Goal: Information Seeking & Learning: Check status

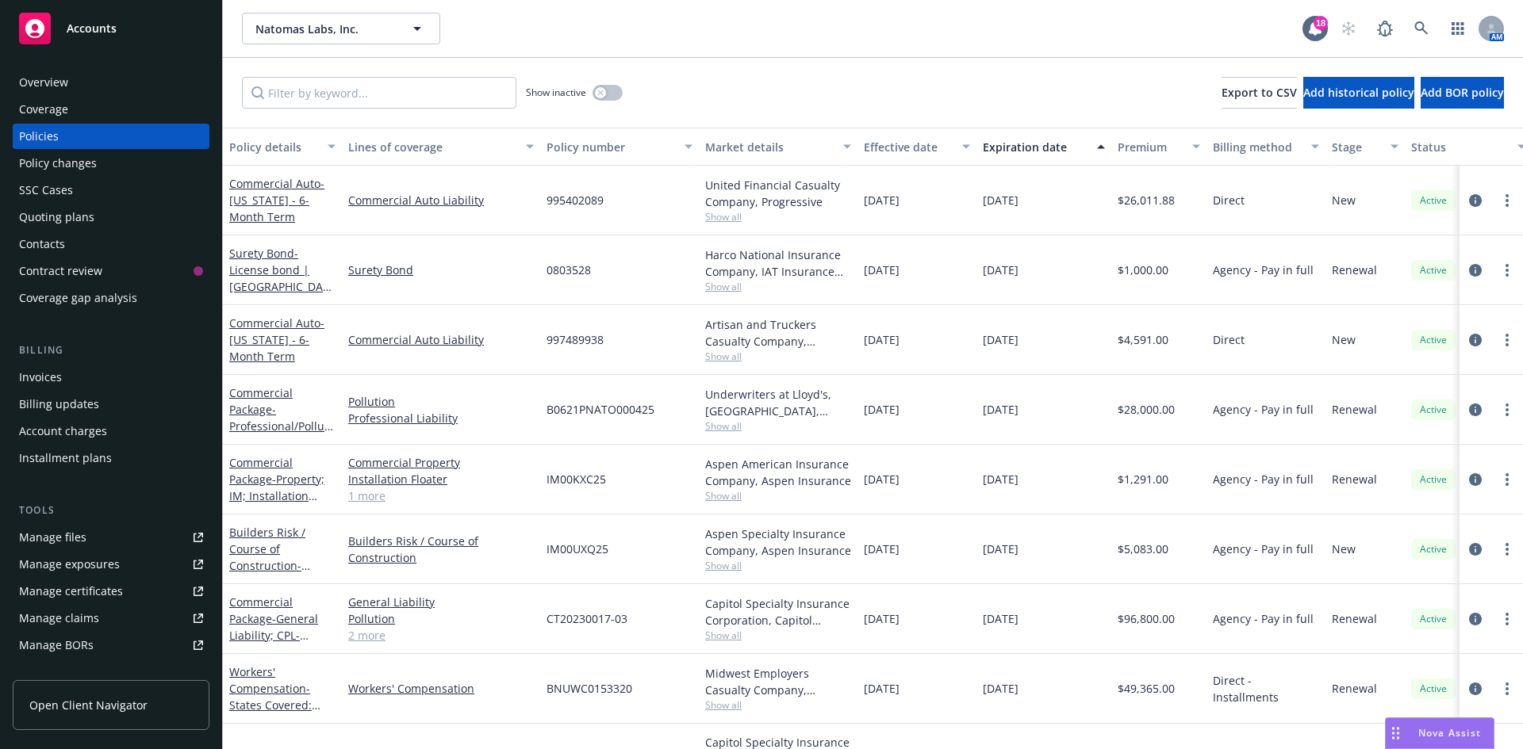
click at [25, 159] on div "Policy changes" at bounding box center [58, 163] width 78 height 25
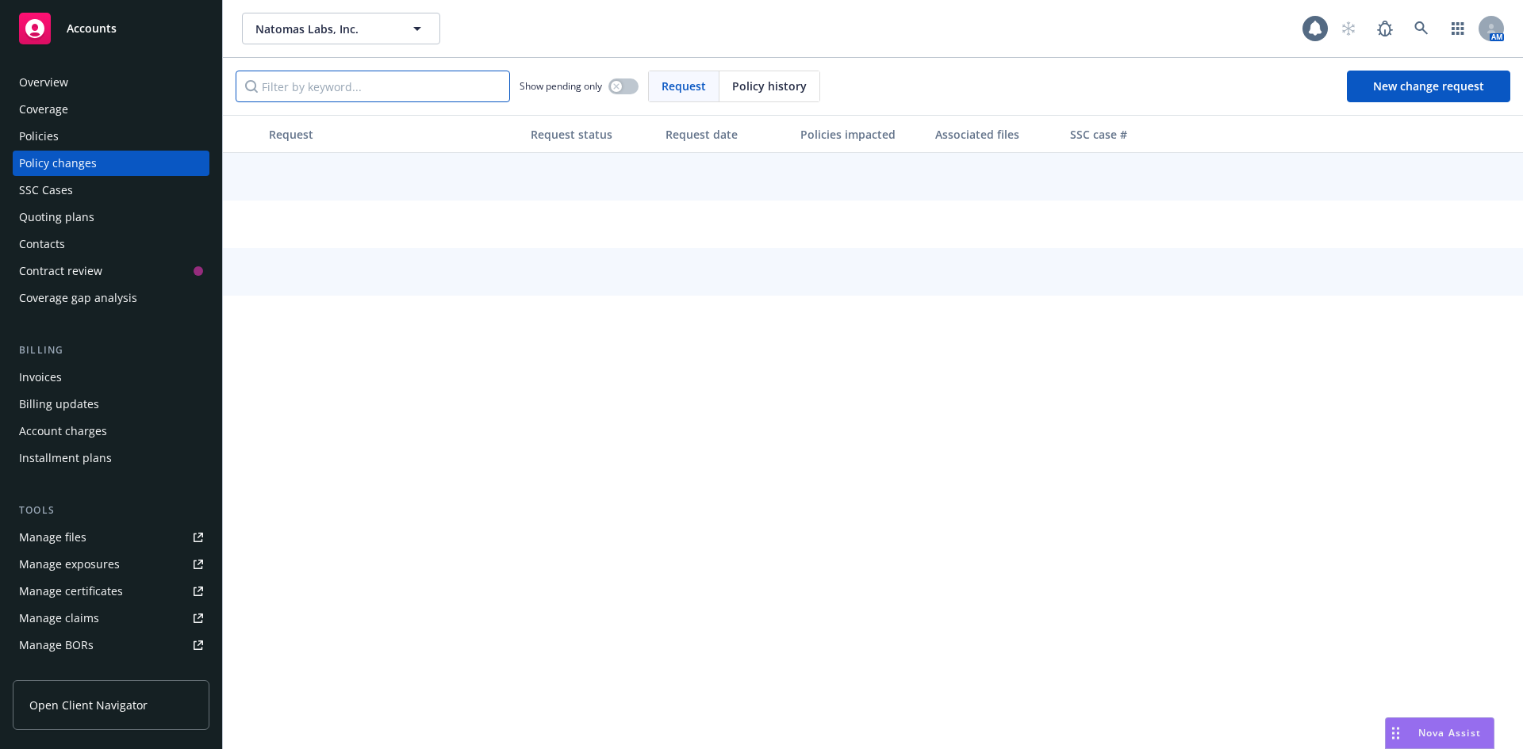
click at [295, 84] on input "Filter by keyword..." at bounding box center [373, 87] width 274 height 32
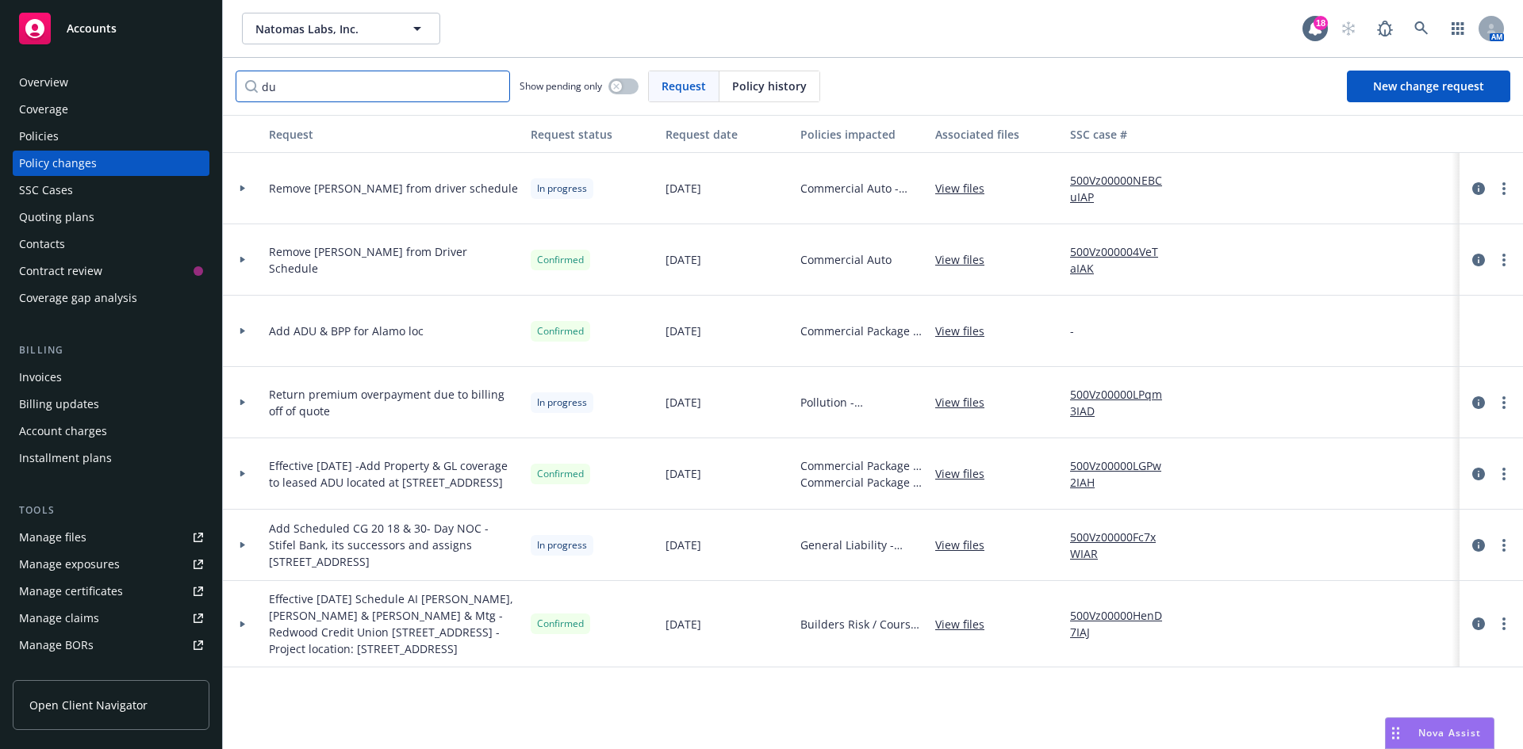
type input "d"
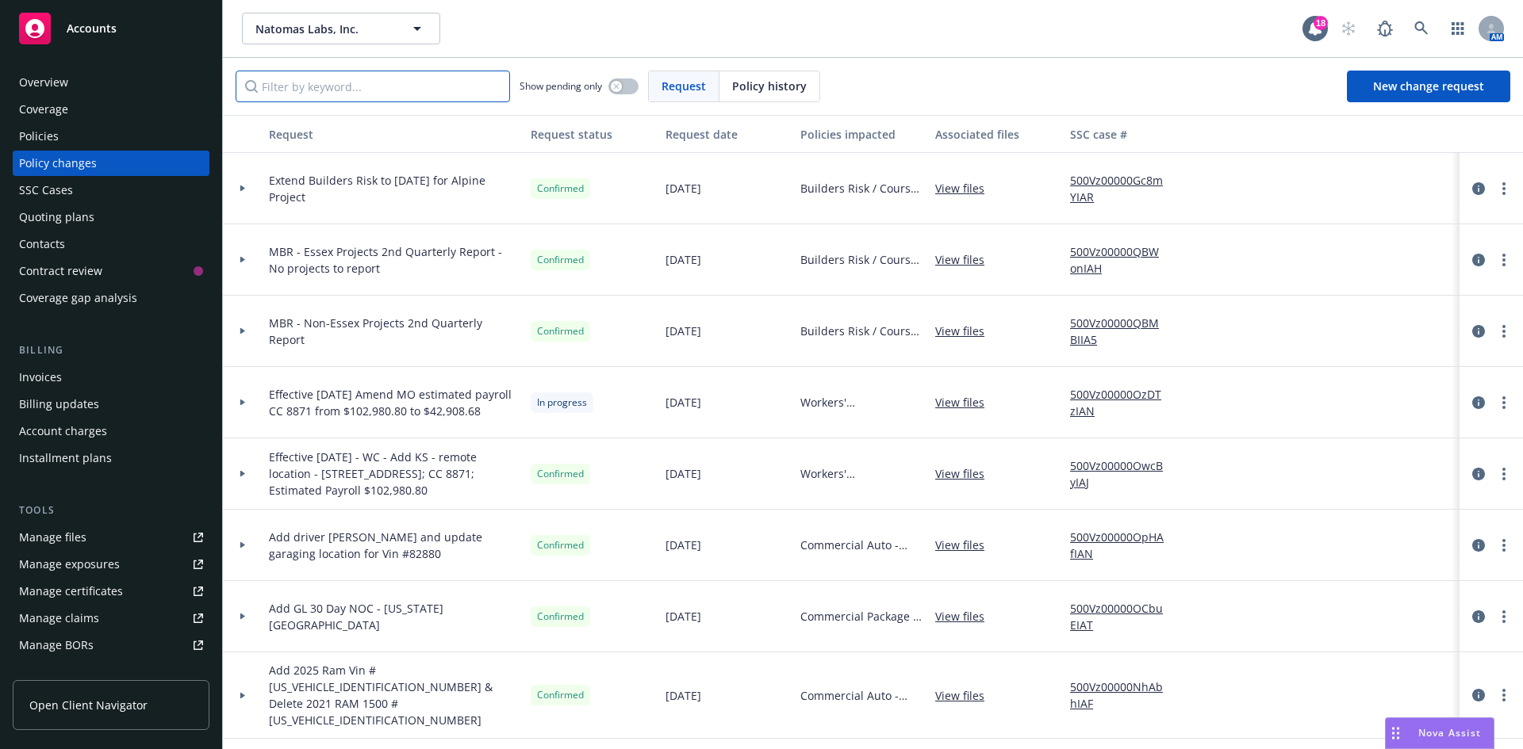
click at [358, 99] on input "Filter by keyword..." at bounding box center [373, 87] width 274 height 32
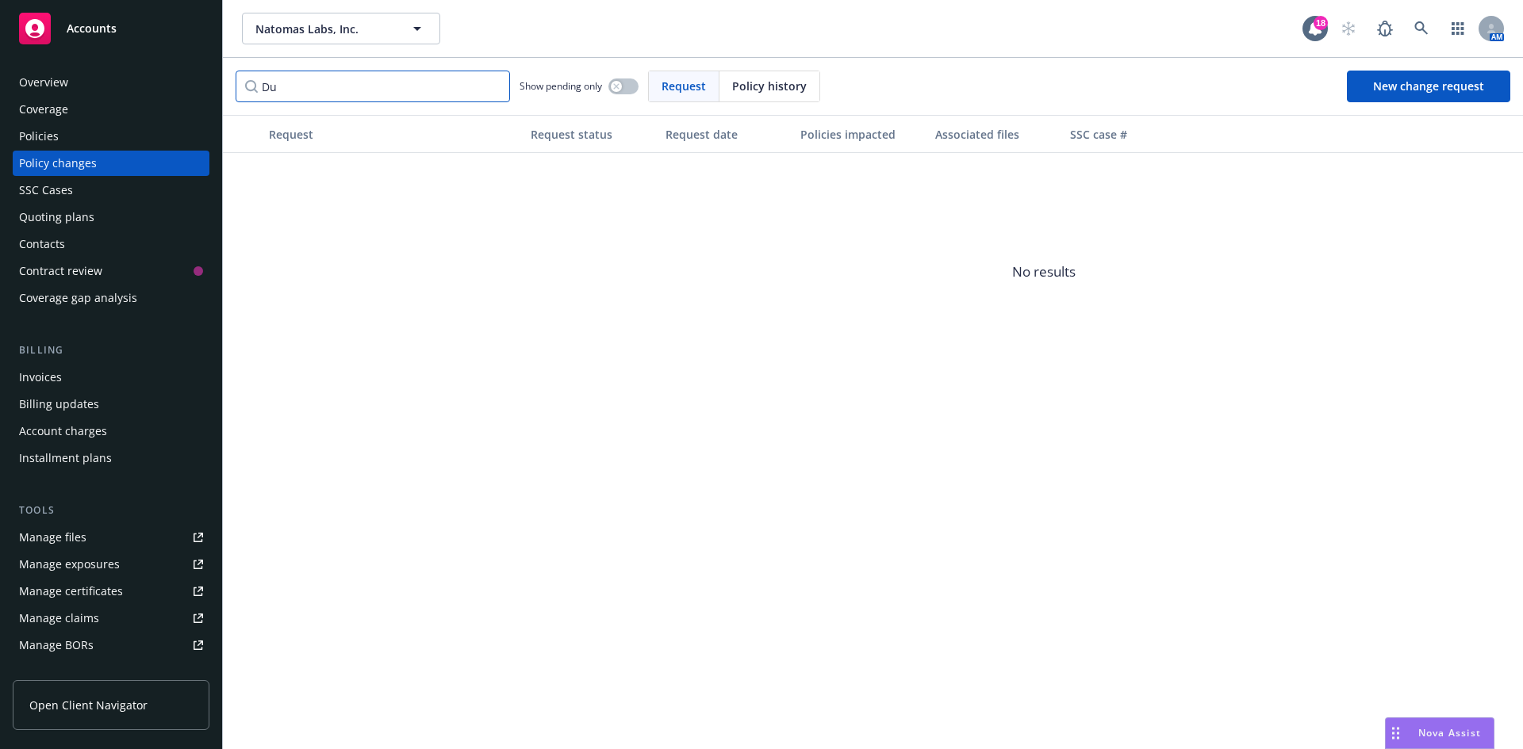
type input "D"
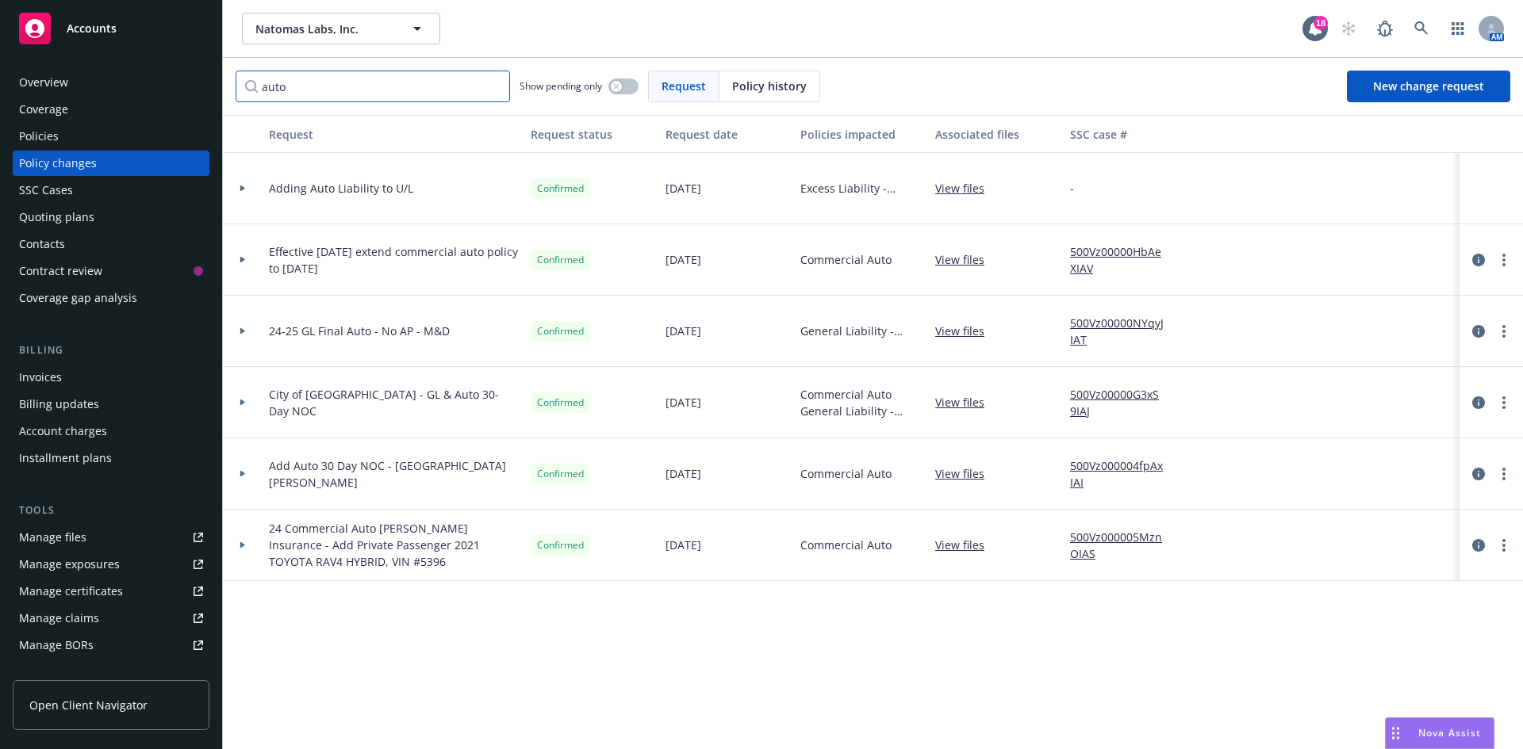
type input "auto"
click at [760, 89] on span "Policy history" at bounding box center [769, 86] width 75 height 17
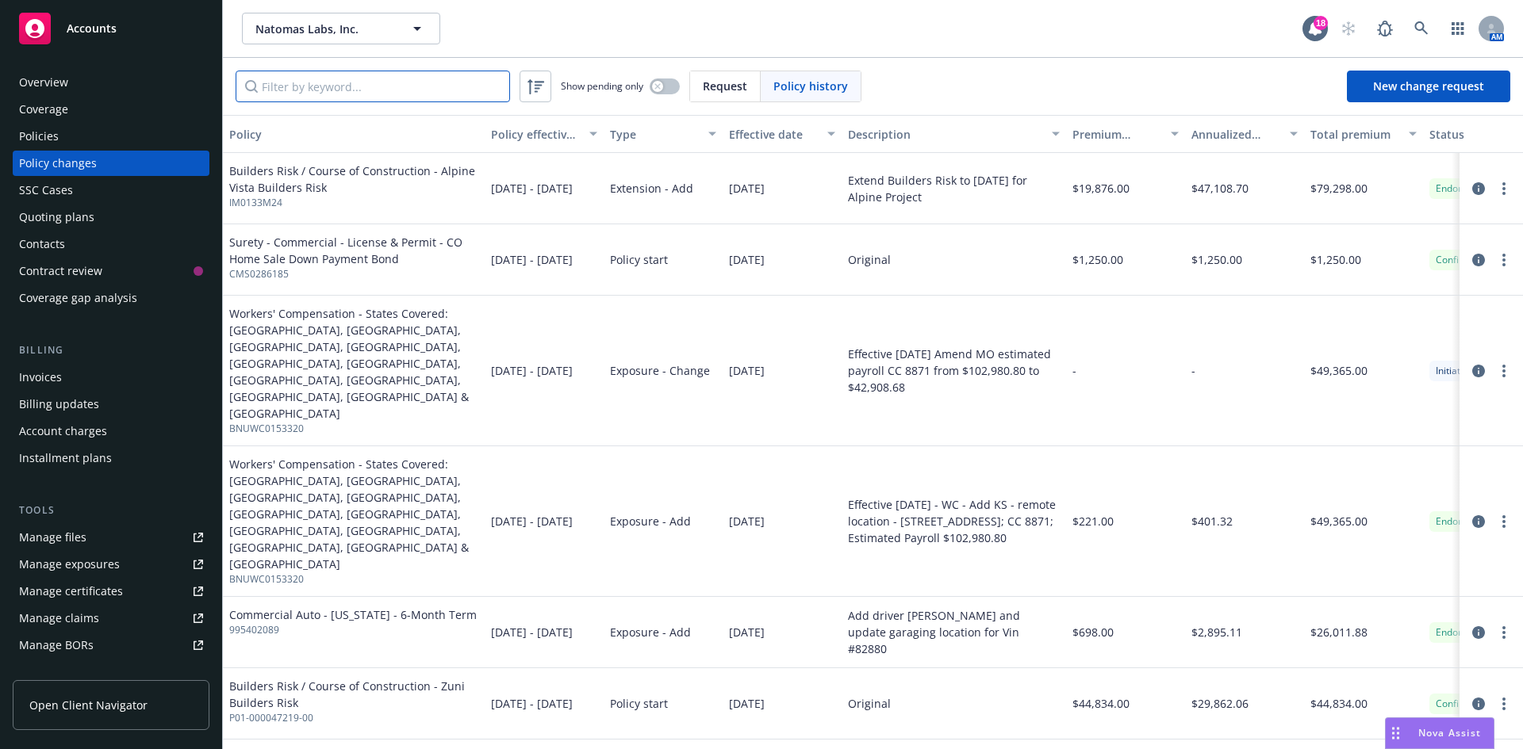
click at [315, 88] on input "Filter by keyword..." at bounding box center [373, 87] width 274 height 32
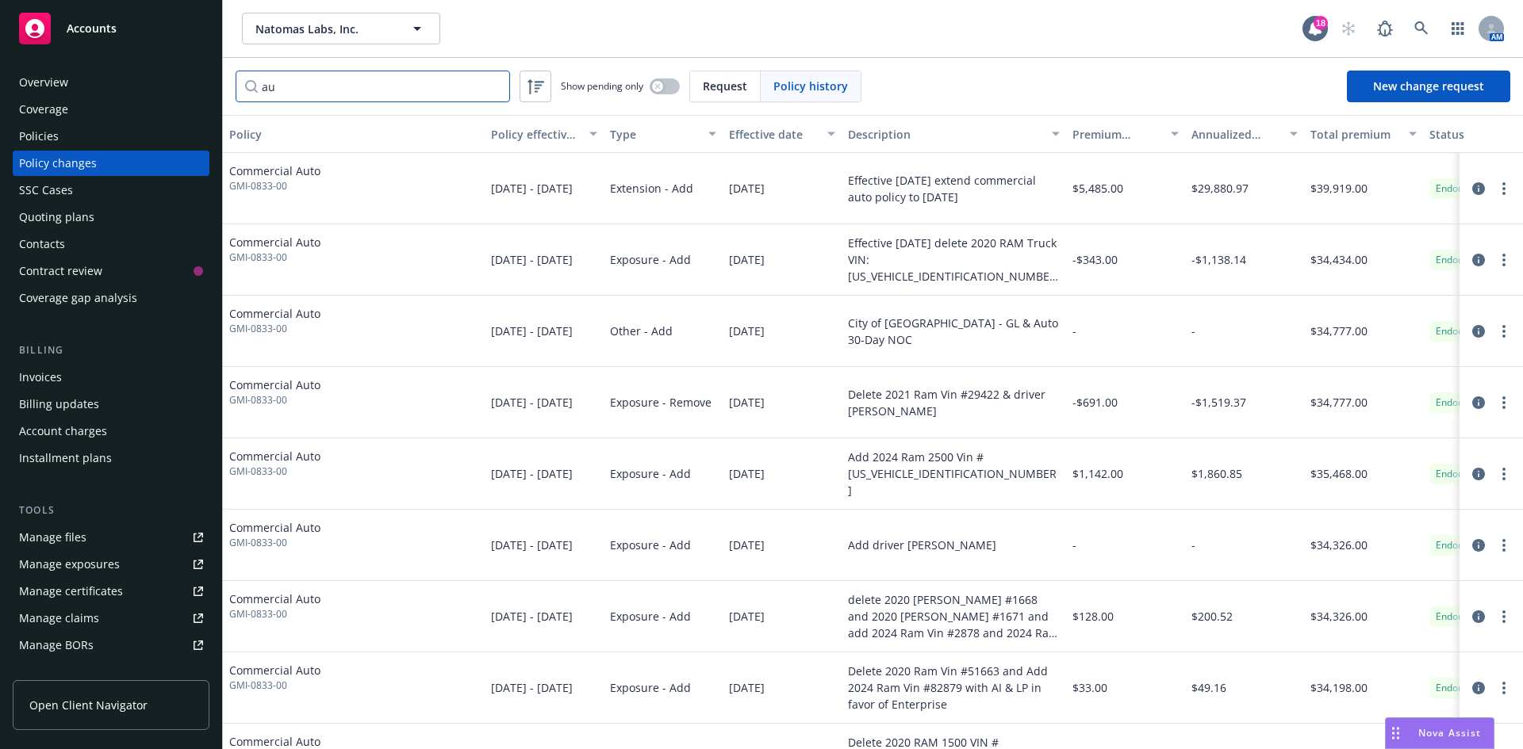
type input "a"
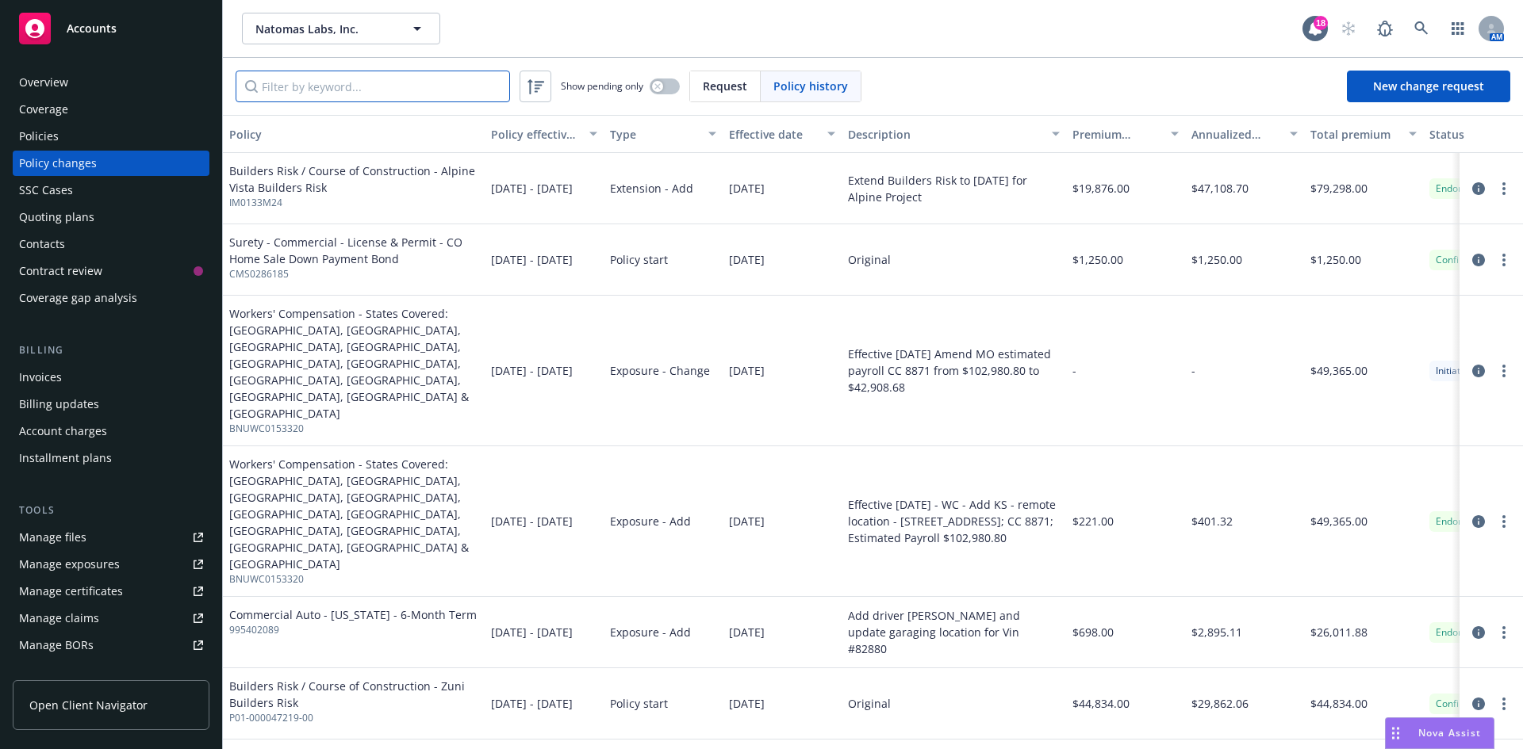
type input "c"
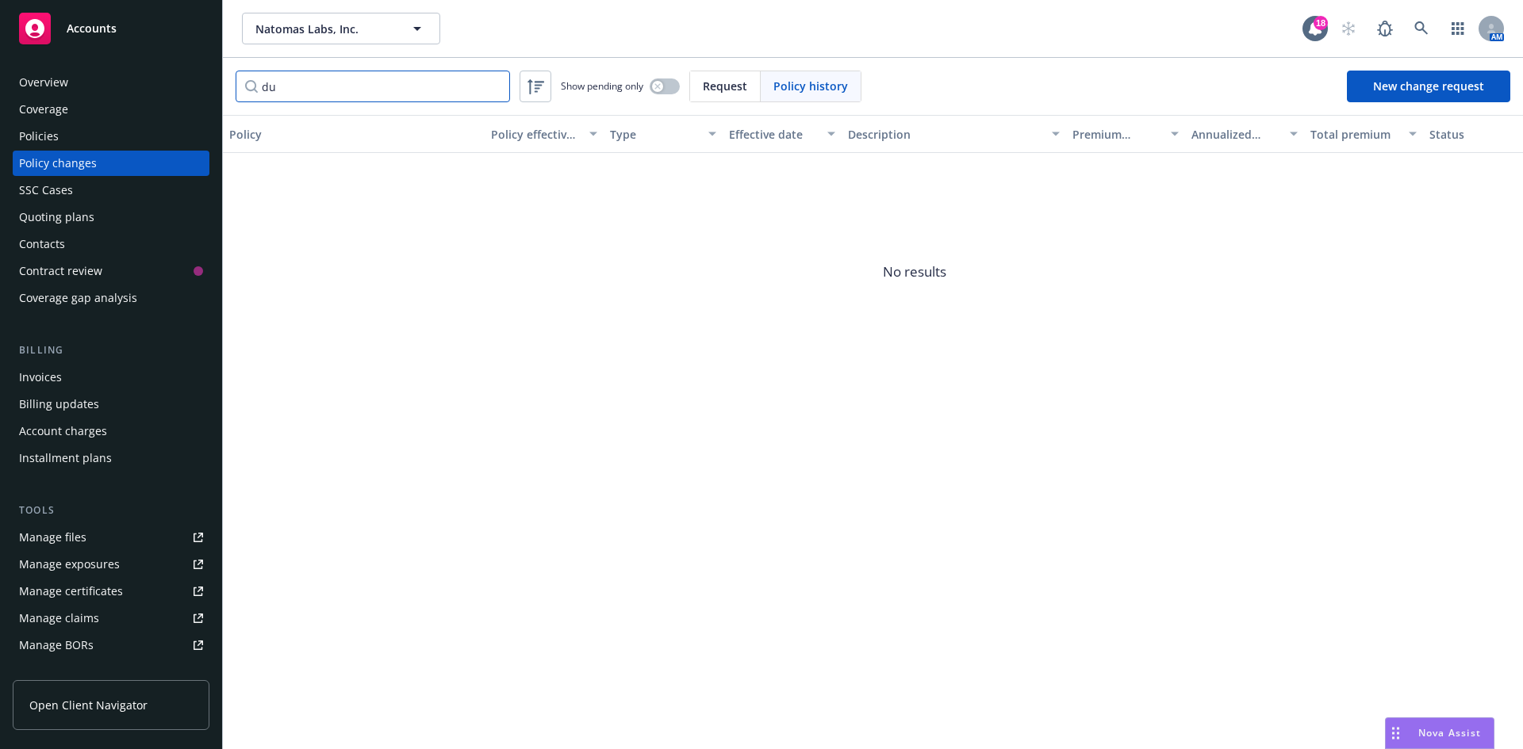
type input "d"
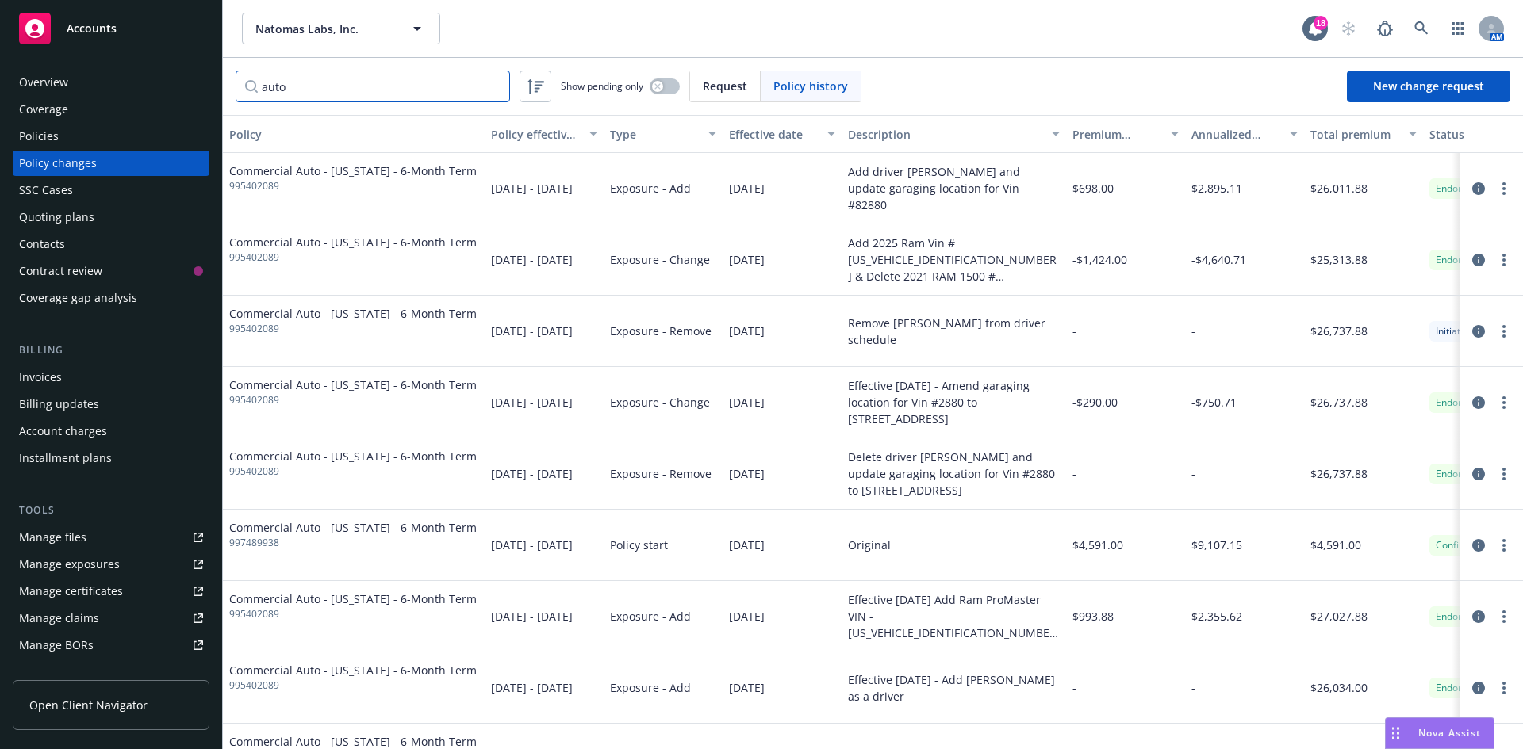
type input "auto"
